Goal: Information Seeking & Learning: Learn about a topic

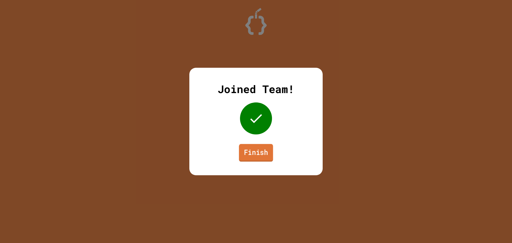
click at [265, 153] on link "Finish" at bounding box center [256, 153] width 34 height 18
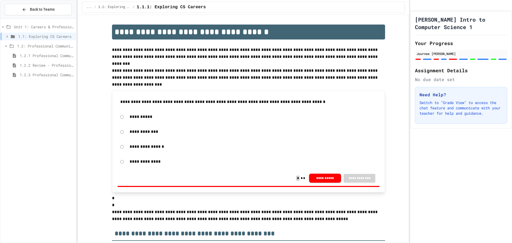
click at [26, 35] on span "1.1: Exploring CS Careers" at bounding box center [46, 37] width 56 height 6
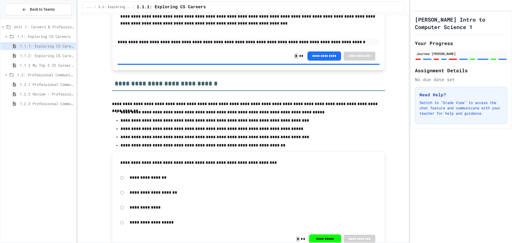
scroll to position [1148, 0]
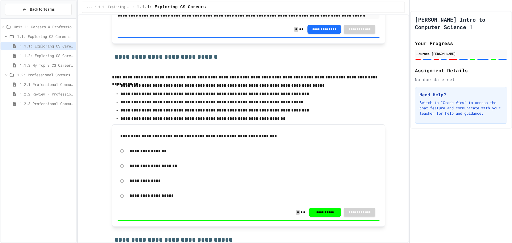
click at [38, 81] on div "1.2.1 Professional Communication" at bounding box center [39, 85] width 76 height 8
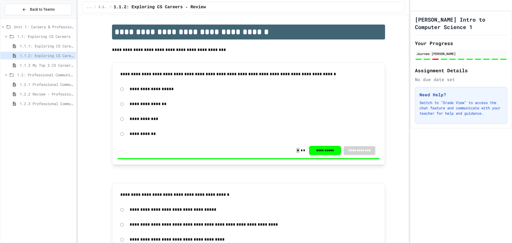
click at [49, 83] on span "1.2.1 Professional Communication" at bounding box center [47, 85] width 54 height 6
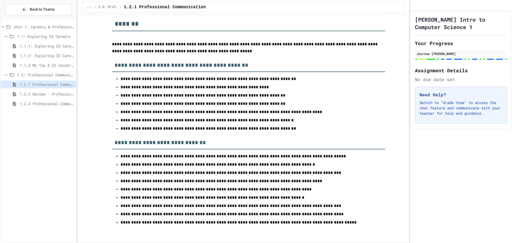
scroll to position [3114, 0]
